Goal: Navigation & Orientation: Find specific page/section

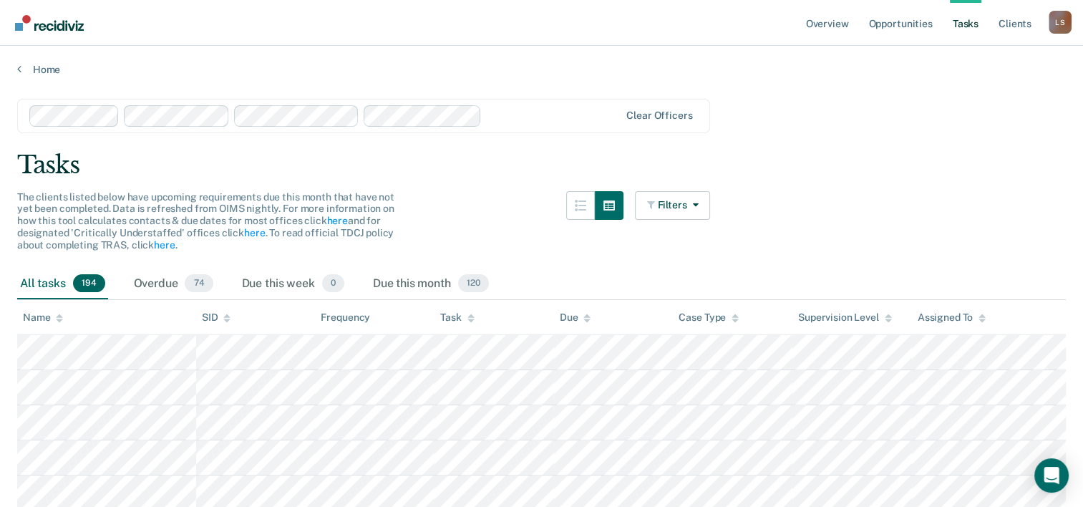
click at [155, 278] on div "Overdue 74" at bounding box center [173, 283] width 85 height 31
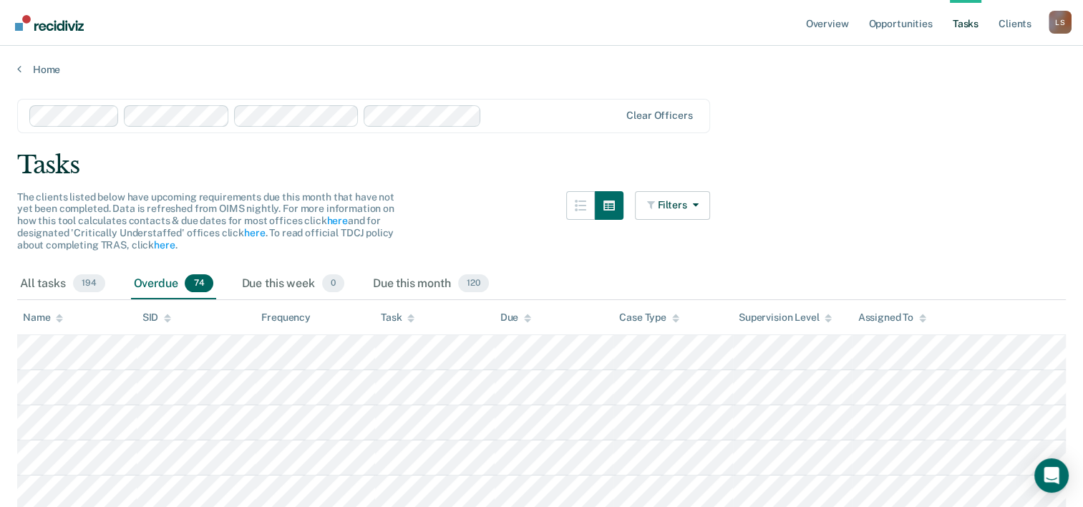
click at [970, 26] on link "Tasks" at bounding box center [964, 23] width 31 height 46
click at [832, 24] on link "Overview" at bounding box center [827, 23] width 49 height 46
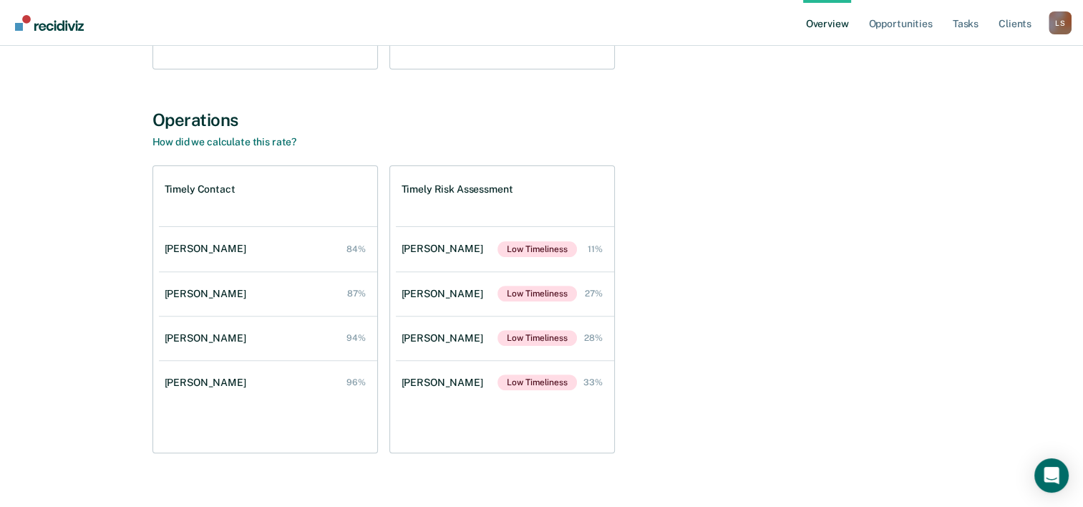
scroll to position [449, 0]
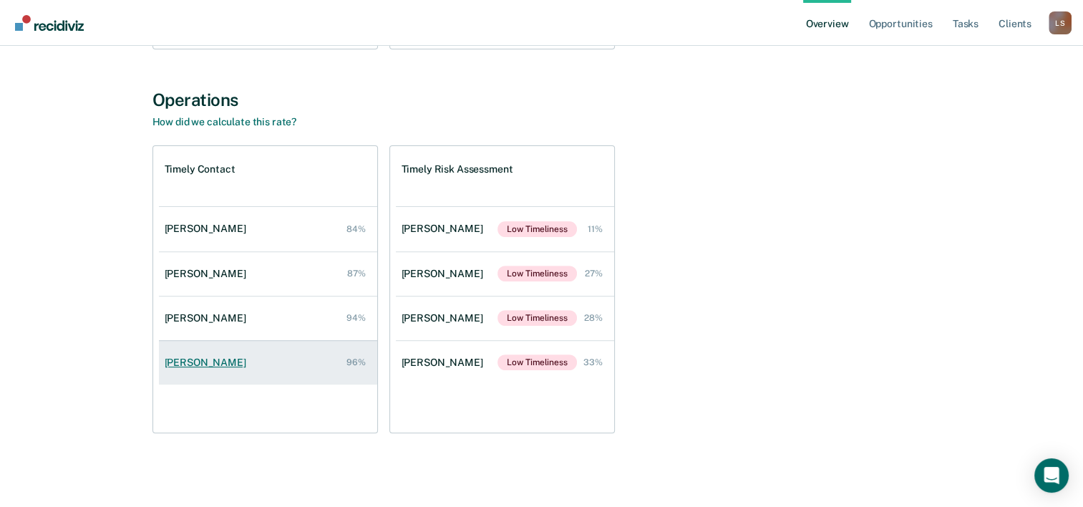
click at [188, 364] on div "[PERSON_NAME]" at bounding box center [208, 362] width 87 height 12
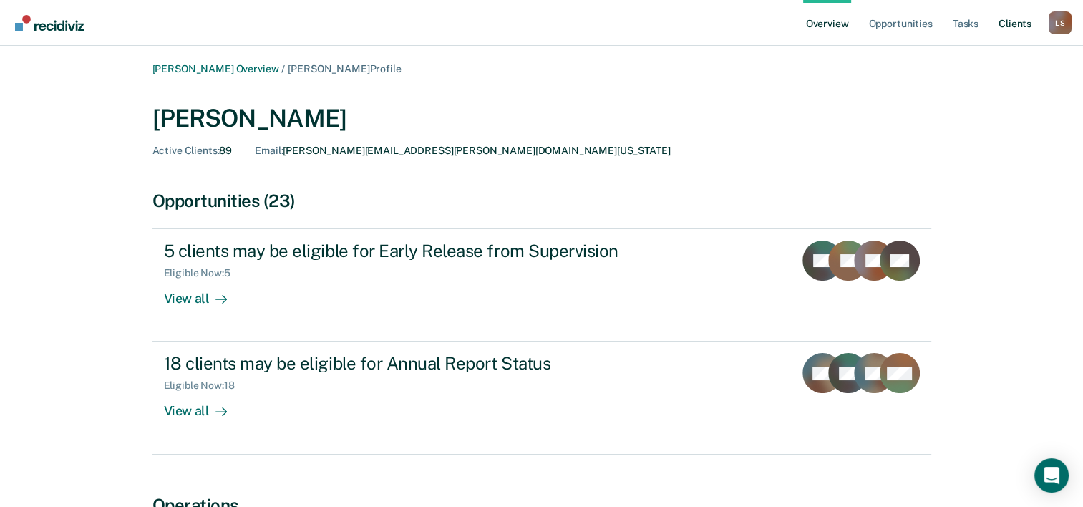
click at [1000, 21] on link "Client s" at bounding box center [1014, 23] width 39 height 46
